Goal: Task Accomplishment & Management: Manage account settings

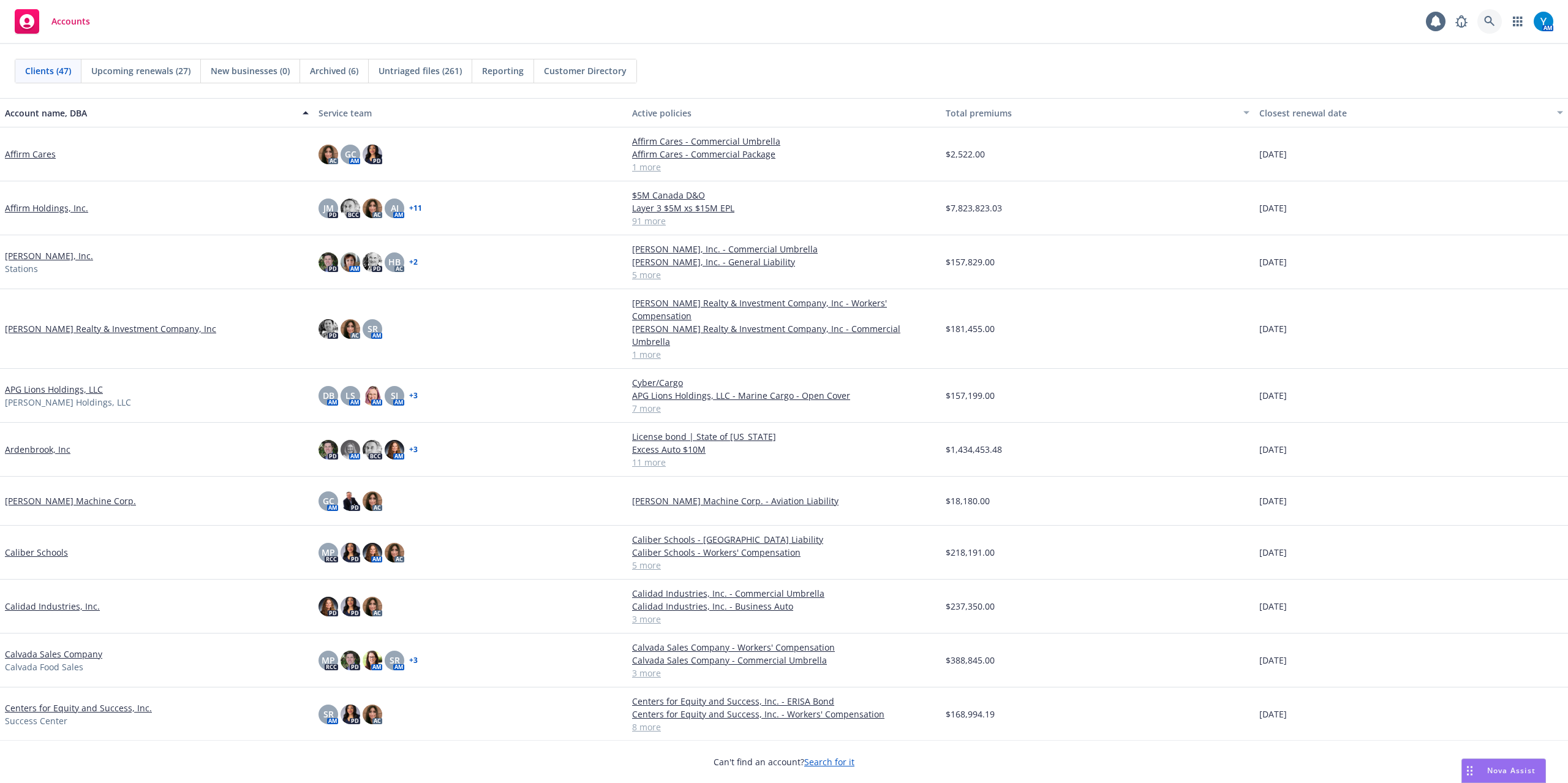
click at [1175, 25] on icon at bounding box center [1490, 22] width 11 height 11
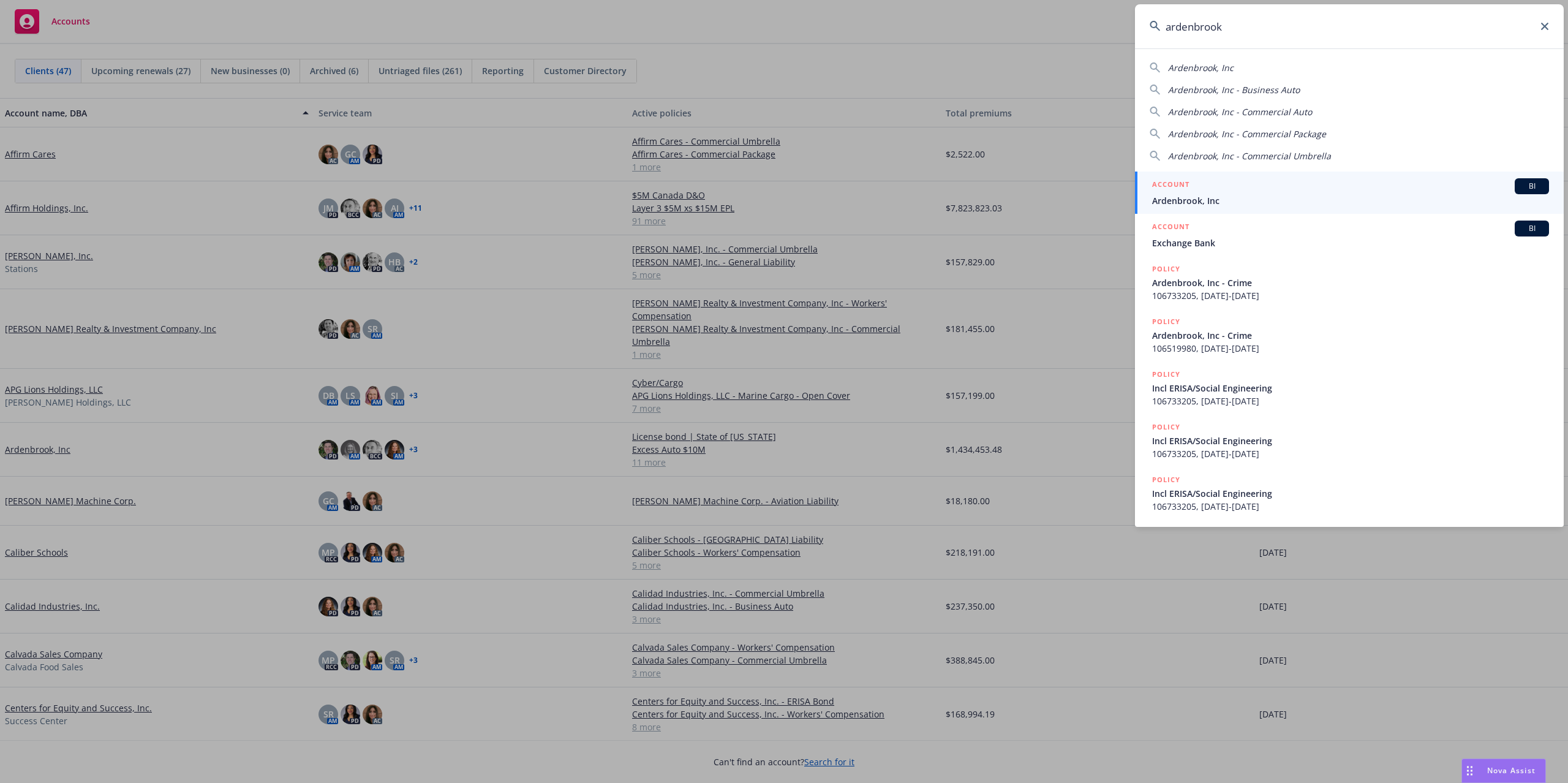
type input "ardenbrook"
click at [1175, 202] on span "Ardenbrook, Inc" at bounding box center [1350, 201] width 397 height 13
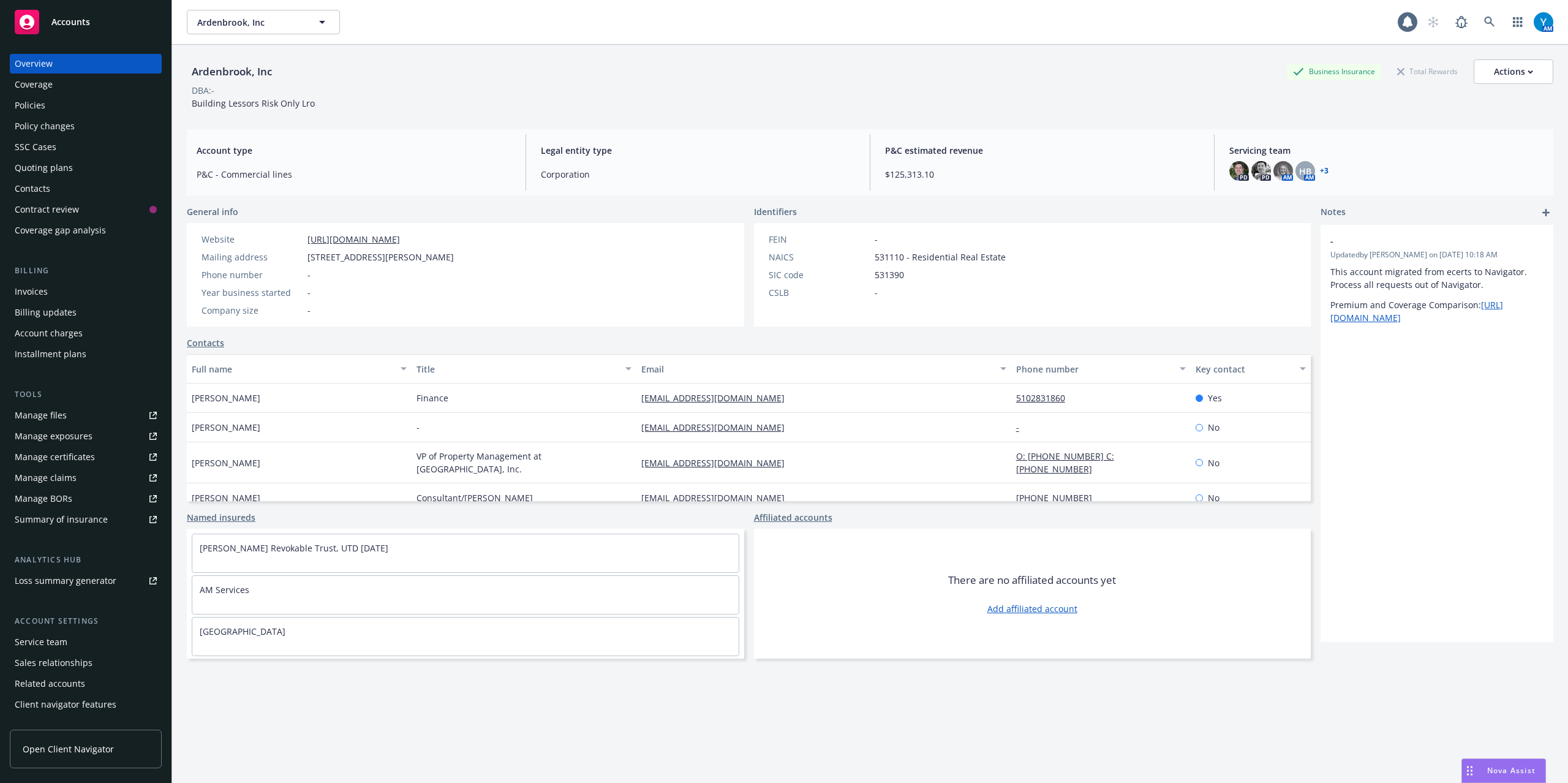
click at [45, 289] on div "Invoices" at bounding box center [31, 291] width 33 height 20
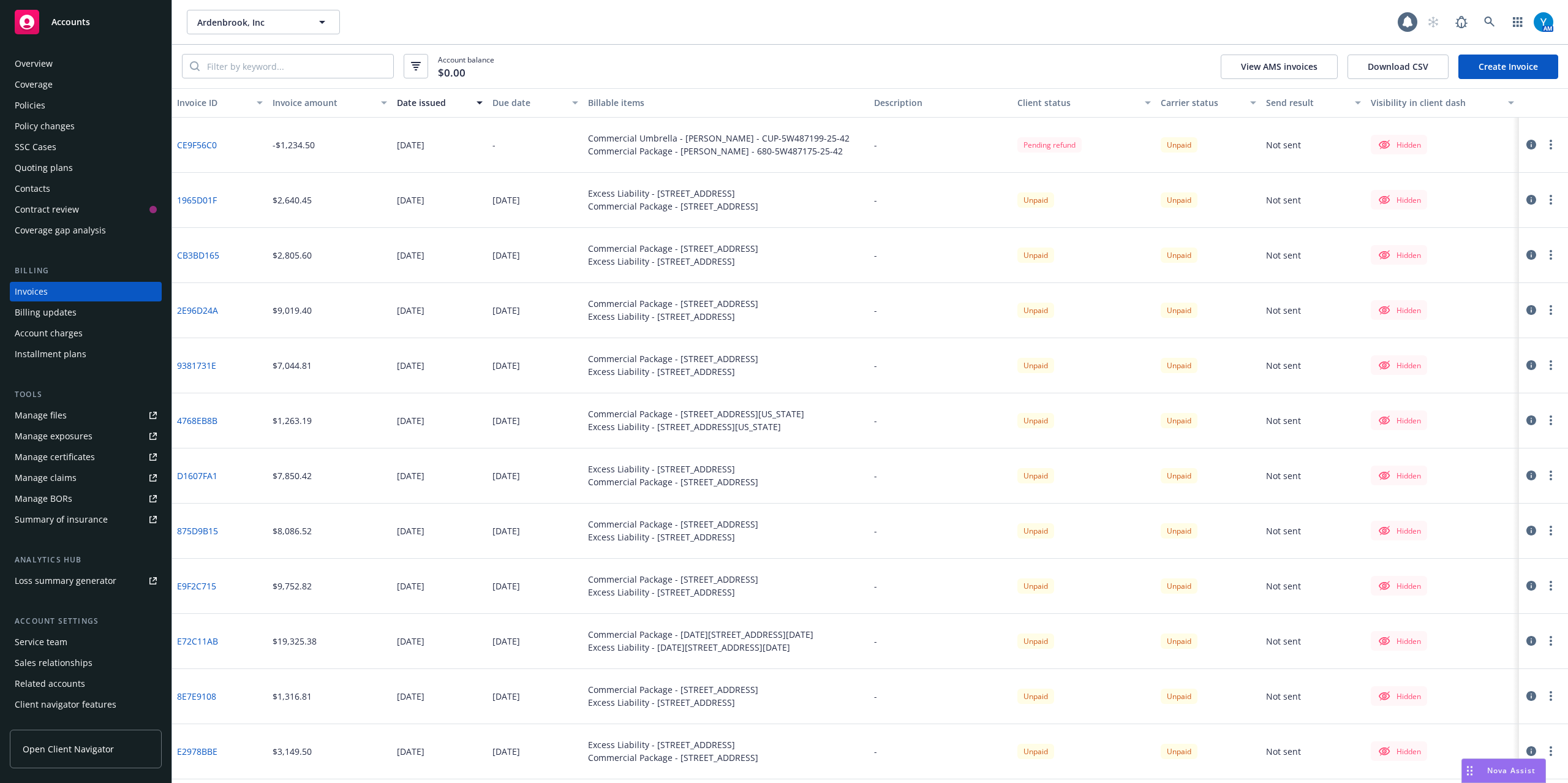
click at [47, 145] on div "SSC Cases" at bounding box center [35, 147] width 41 height 20
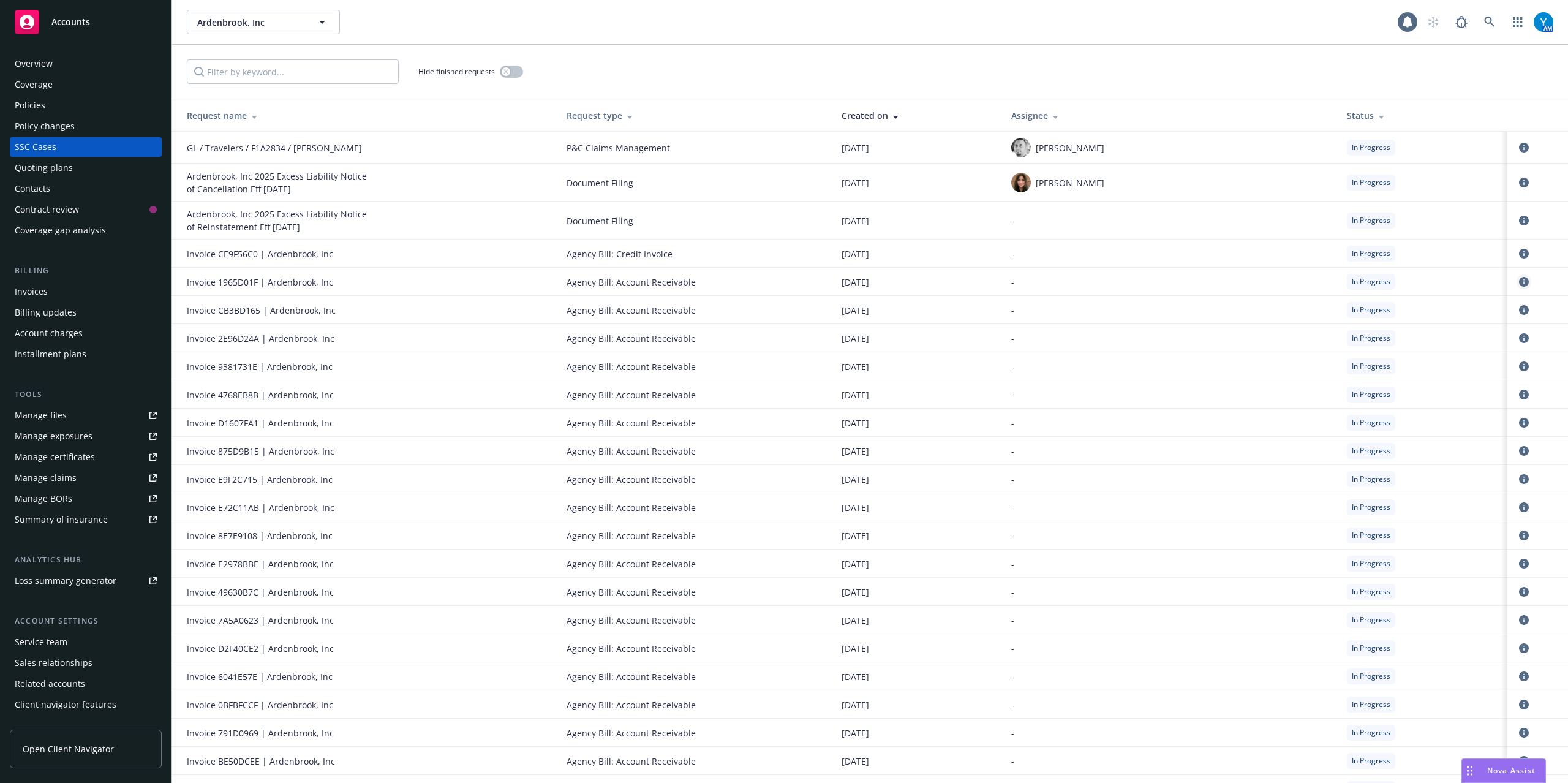
click at [1175, 280] on icon "circleInformation" at bounding box center [1524, 282] width 10 height 10
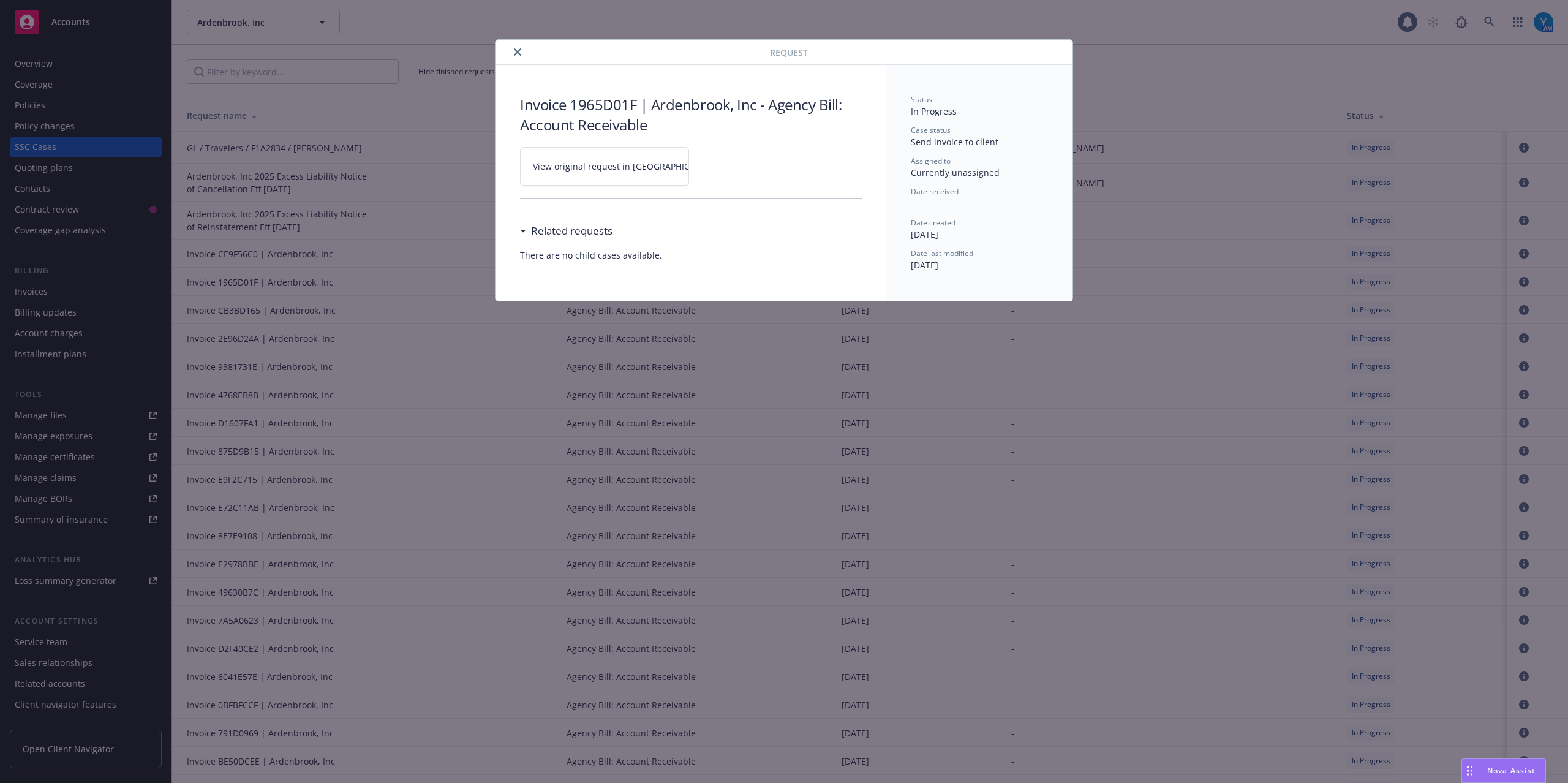
click at [615, 147] on div "View original request in SSC" at bounding box center [605, 166] width 169 height 63
click at [619, 161] on span "View original request in SSC" at bounding box center [626, 166] width 185 height 13
click at [514, 52] on icon "close" at bounding box center [518, 52] width 7 height 7
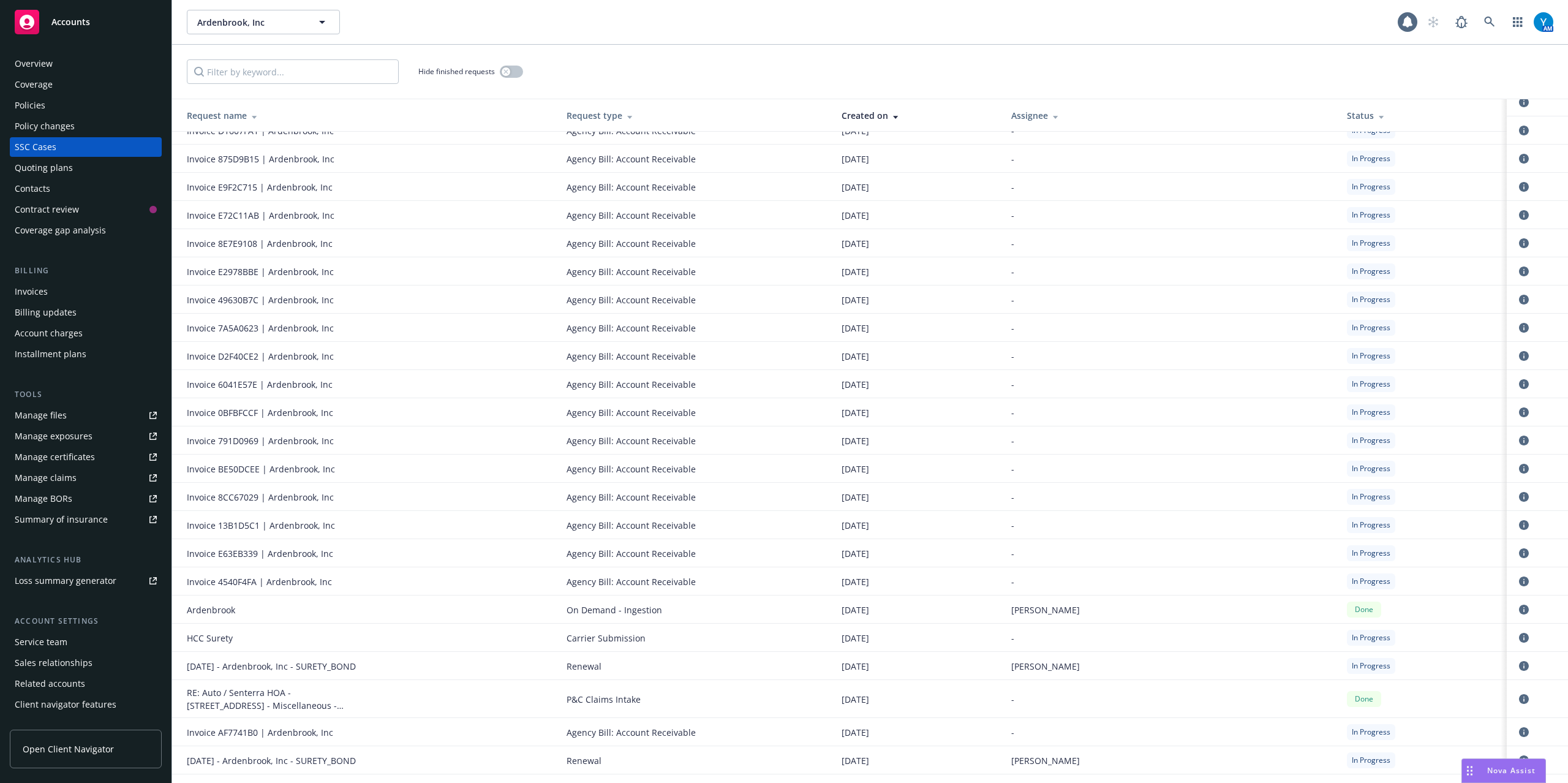
scroll to position [327, 0]
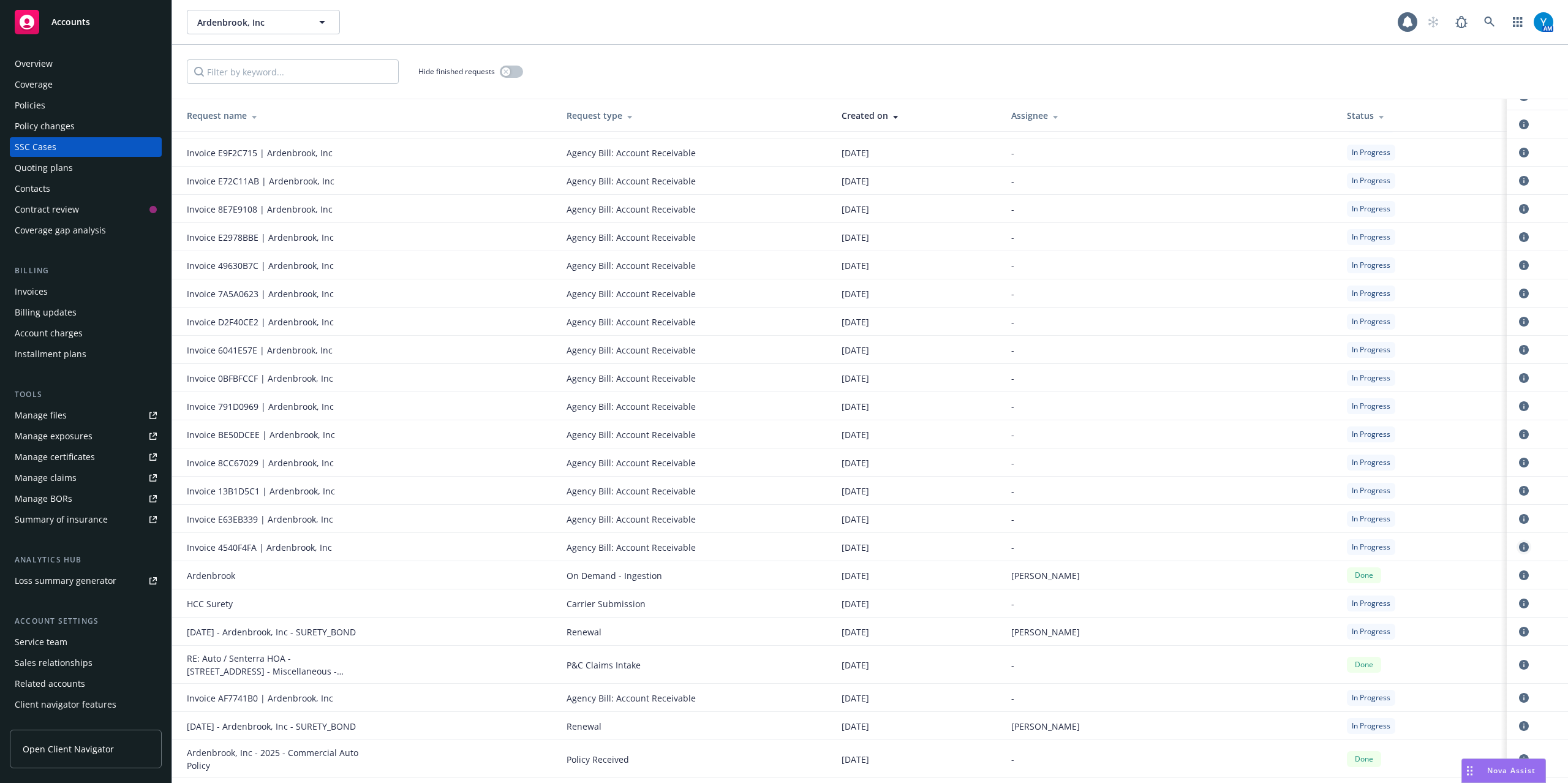
click at [1175, 547] on icon "circleInformation" at bounding box center [1524, 547] width 10 height 10
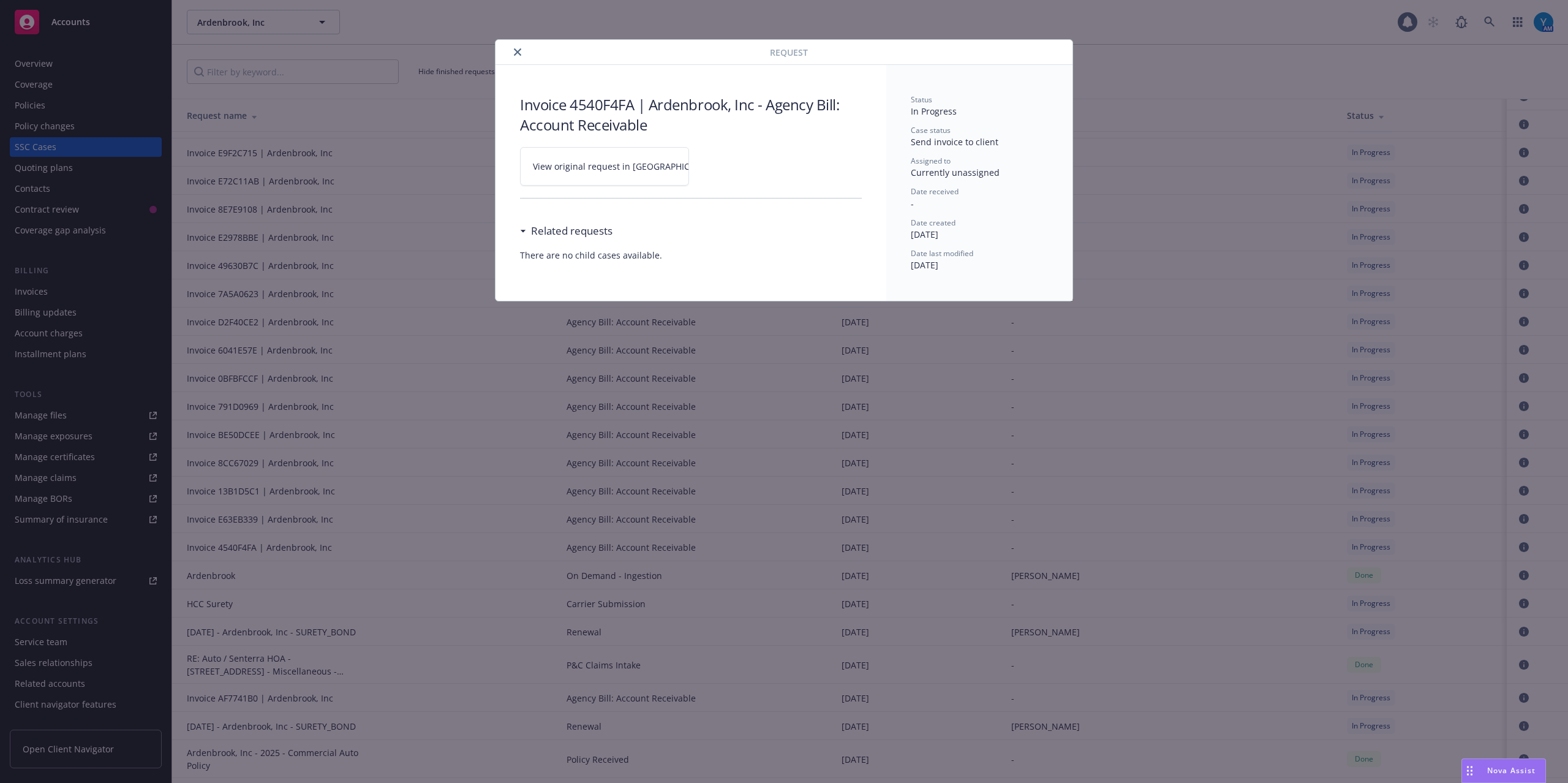
click at [619, 150] on link "View original request in SSC" at bounding box center [605, 166] width 169 height 39
click at [518, 50] on icon "close" at bounding box center [518, 52] width 7 height 7
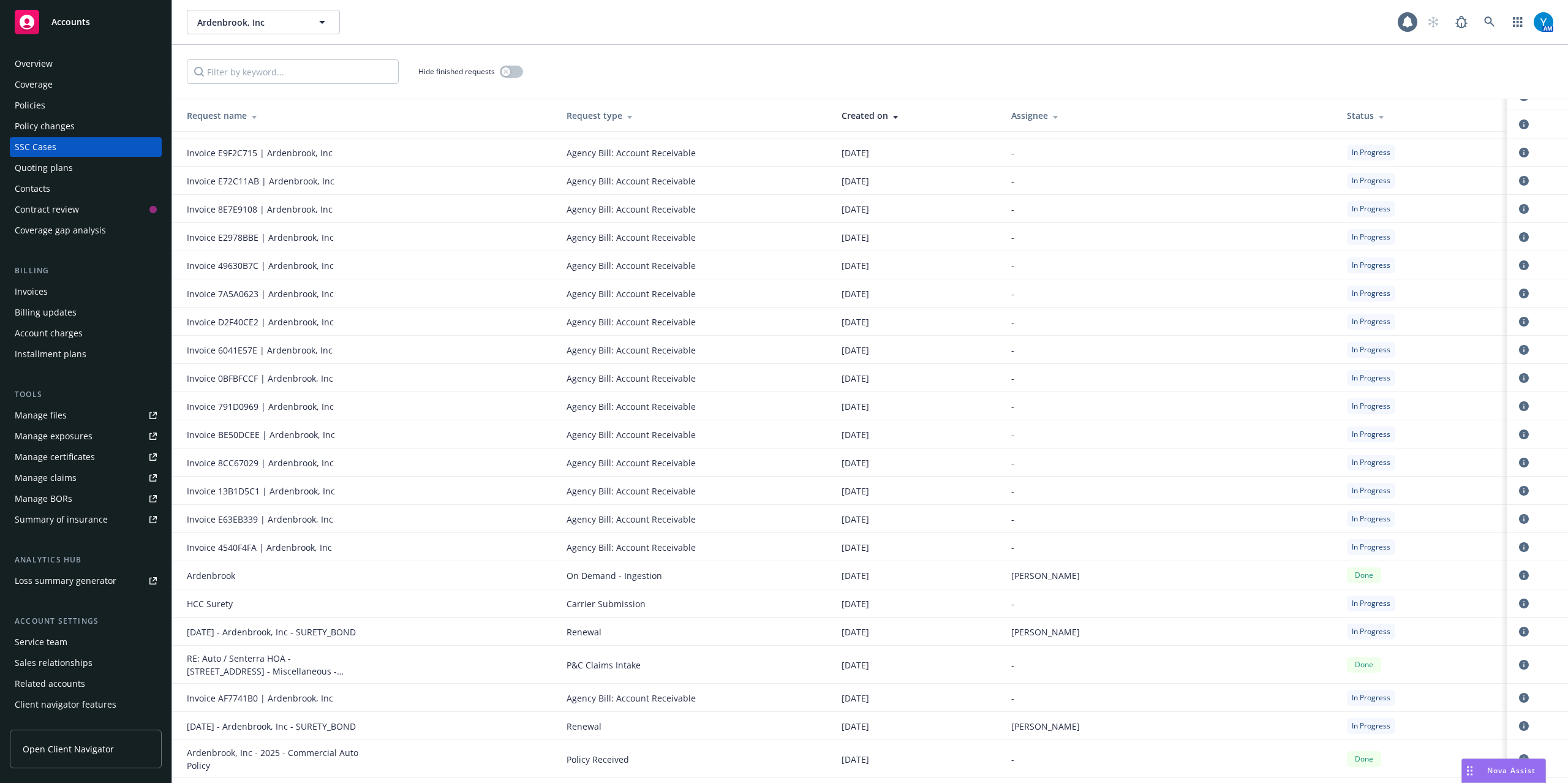
click at [40, 283] on div "Invoices" at bounding box center [31, 291] width 33 height 20
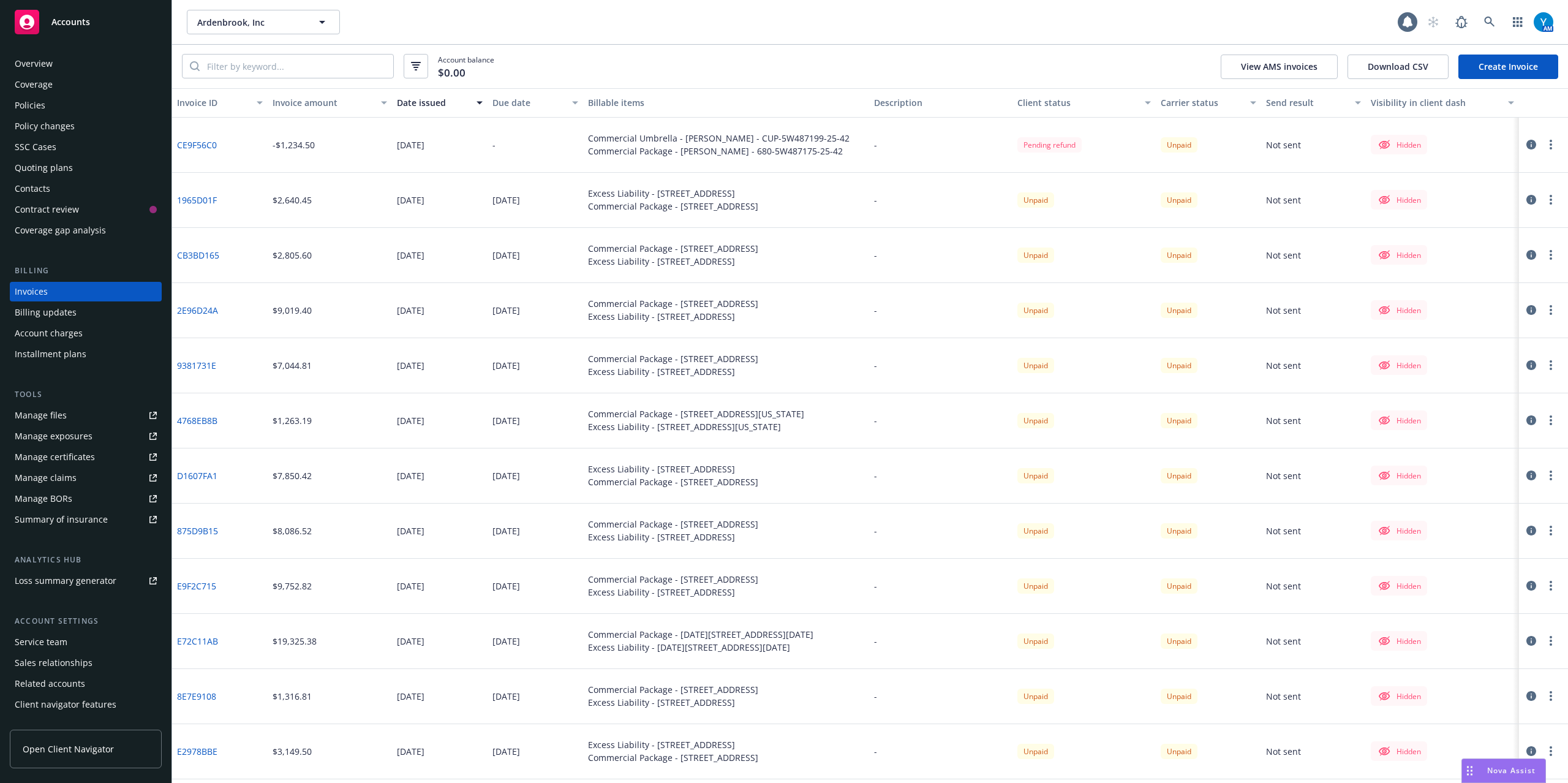
click at [1175, 140] on icon "button" at bounding box center [1531, 145] width 10 height 10
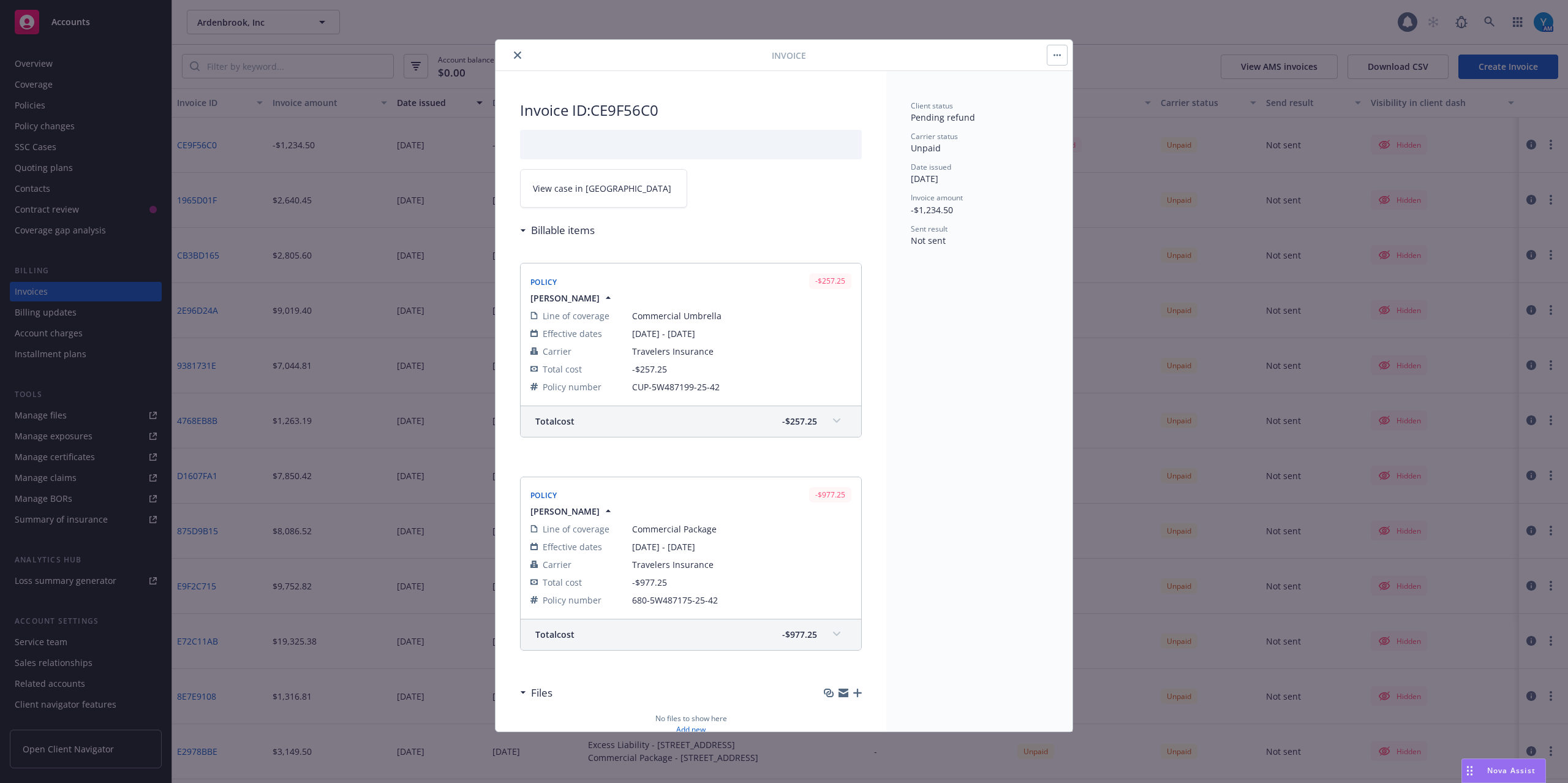
click at [1056, 62] on button "button" at bounding box center [1058, 55] width 20 height 20
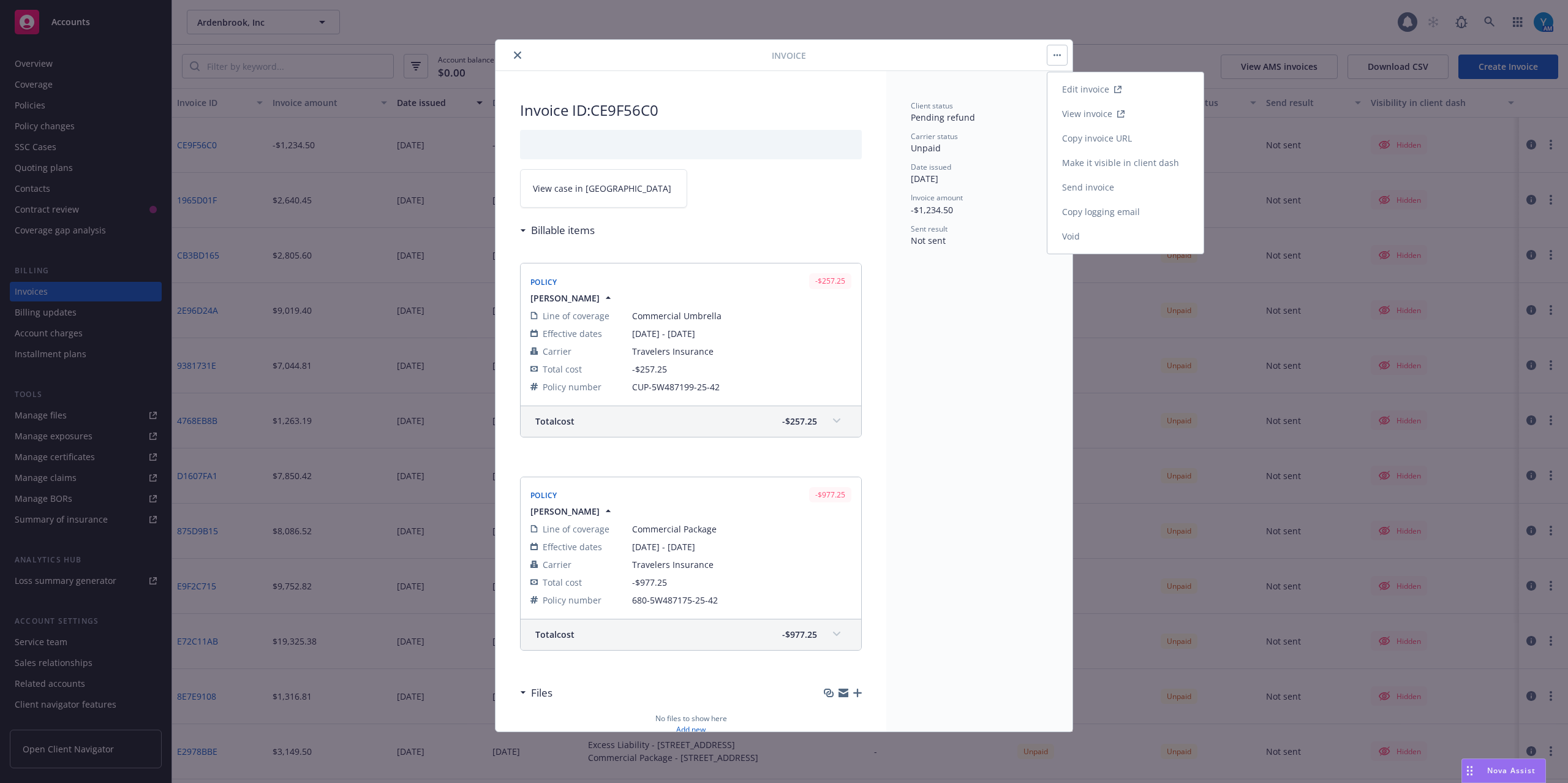
click at [1092, 235] on link "Void" at bounding box center [1126, 236] width 156 height 25
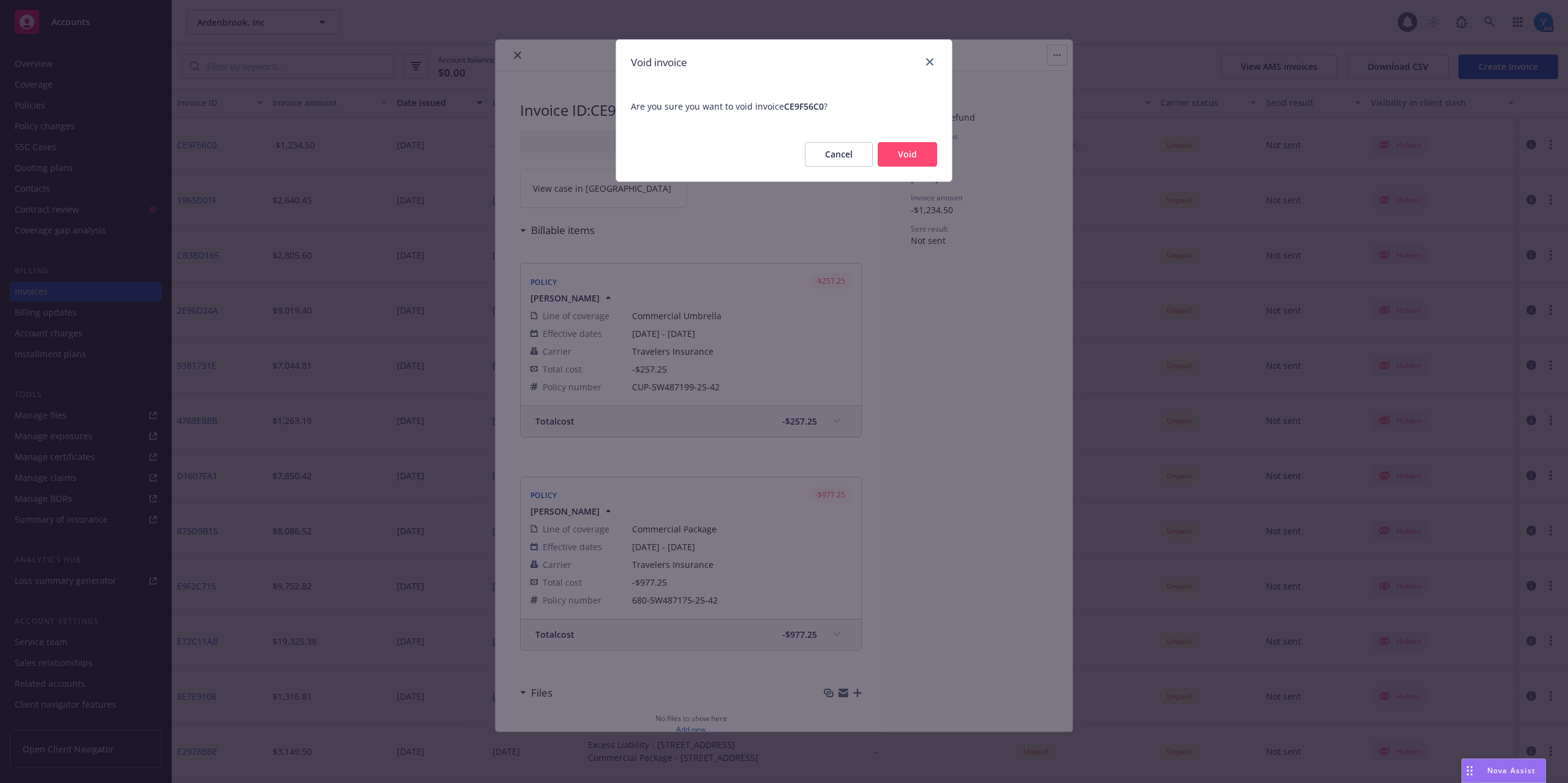
click at [914, 148] on button "Void" at bounding box center [907, 154] width 60 height 25
click at [932, 61] on icon "close" at bounding box center [930, 62] width 7 height 7
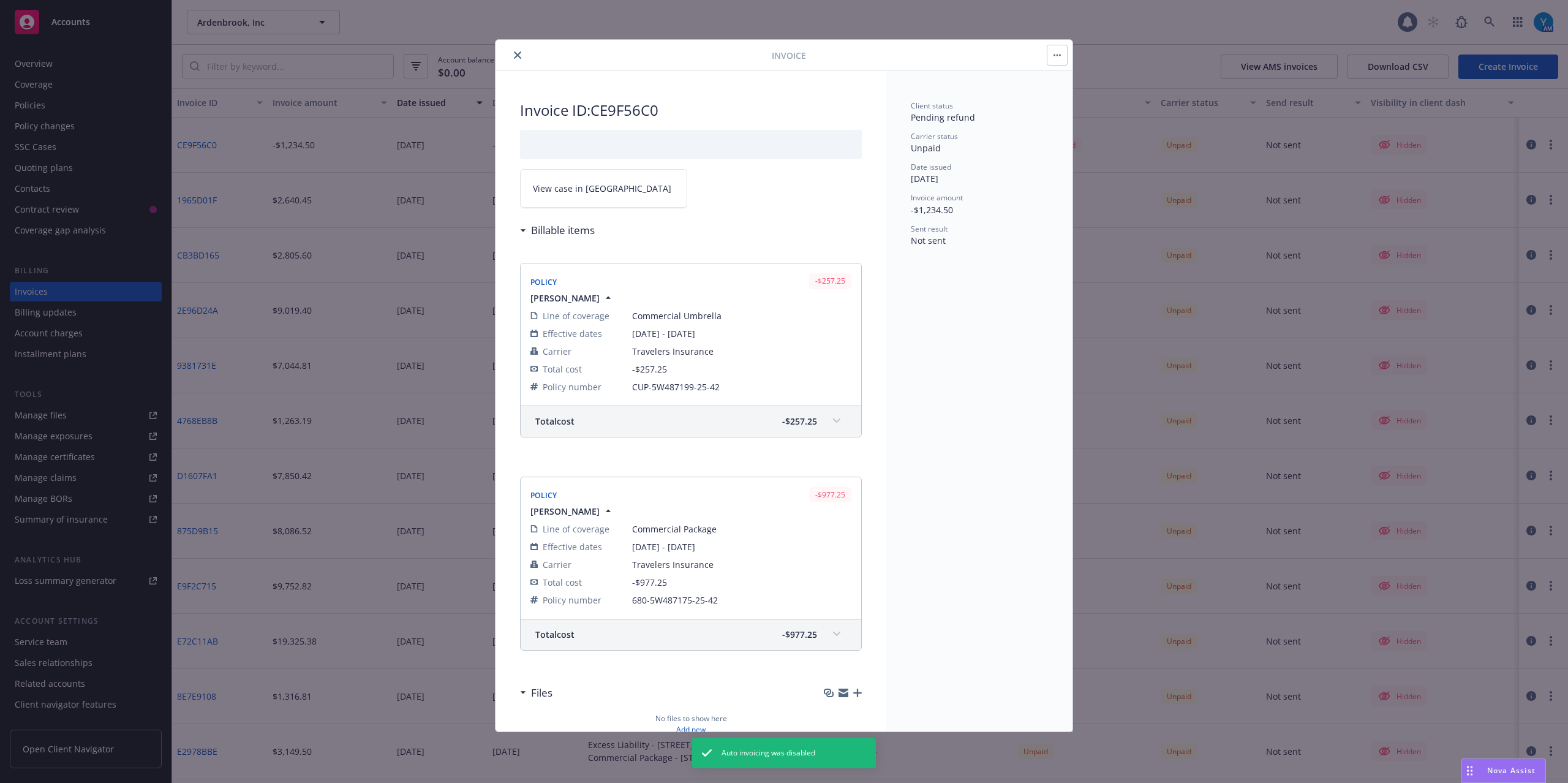
click at [512, 52] on button "close" at bounding box center [518, 55] width 15 height 15
